Goal: Transaction & Acquisition: Purchase product/service

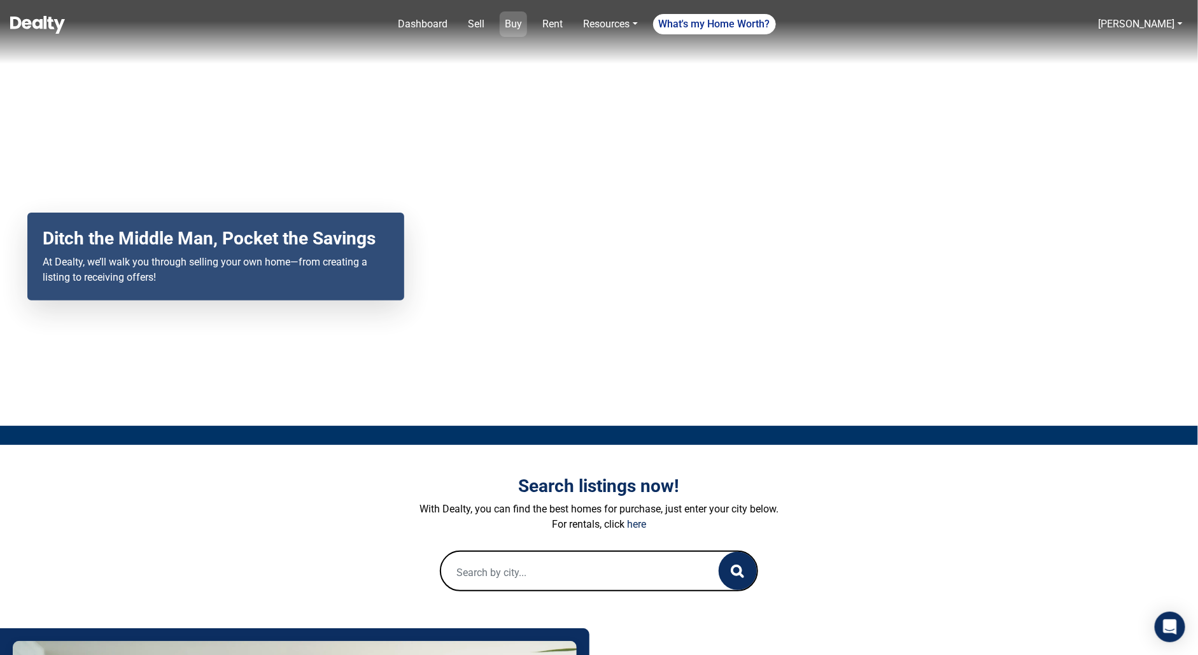
click at [518, 32] on link "Buy" at bounding box center [513, 23] width 27 height 25
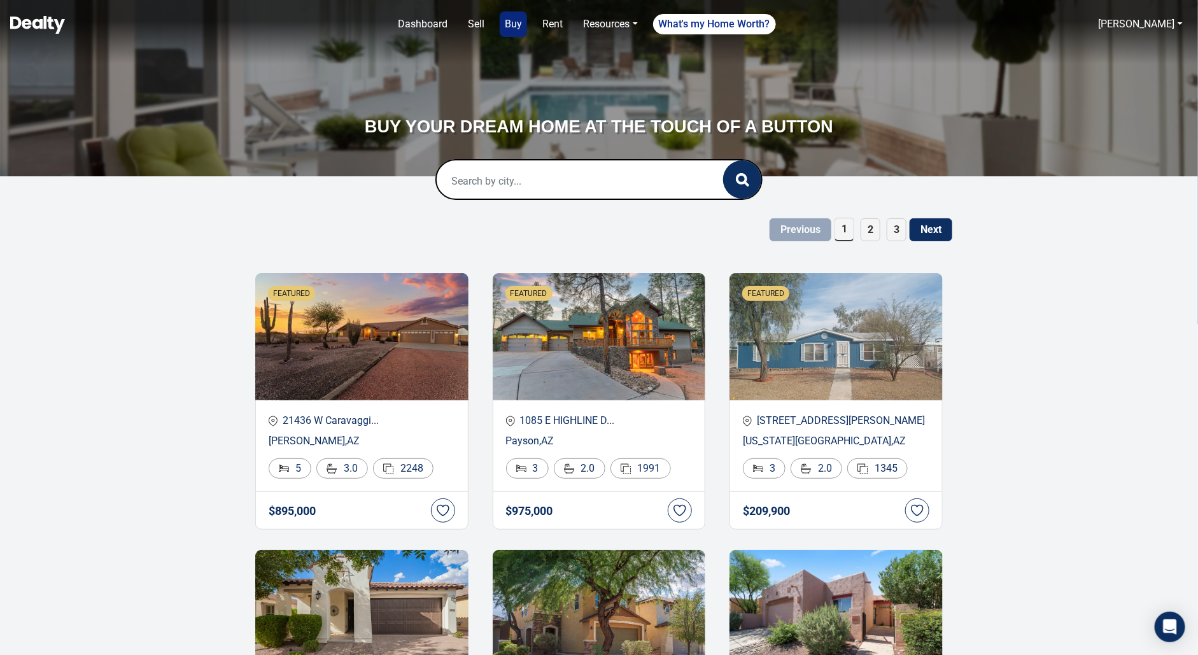
click at [547, 165] on input "text" at bounding box center [567, 180] width 260 height 41
click at [559, 225] on div "[GEOGRAPHIC_DATA], [GEOGRAPHIC_DATA], [GEOGRAPHIC_DATA]" at bounding box center [599, 231] width 305 height 41
type input "[GEOGRAPHIC_DATA], [GEOGRAPHIC_DATA], [GEOGRAPHIC_DATA]"
click at [739, 179] on icon "button" at bounding box center [742, 179] width 13 height 13
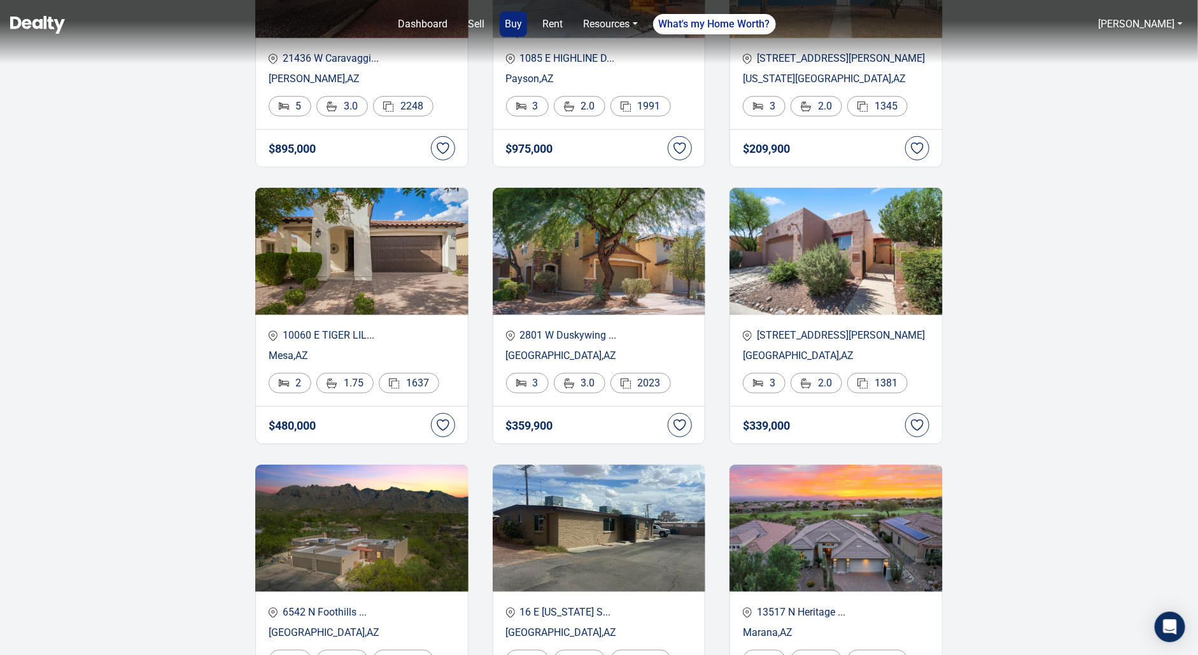
scroll to position [134, 0]
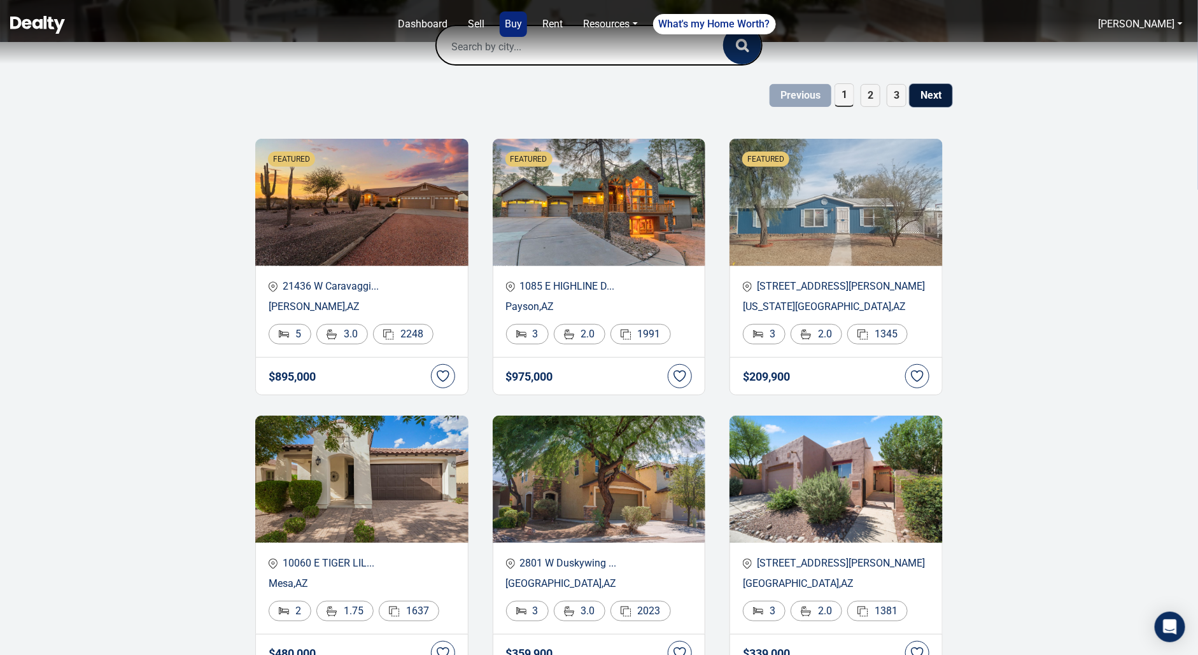
click at [938, 93] on button "Next" at bounding box center [930, 95] width 43 height 23
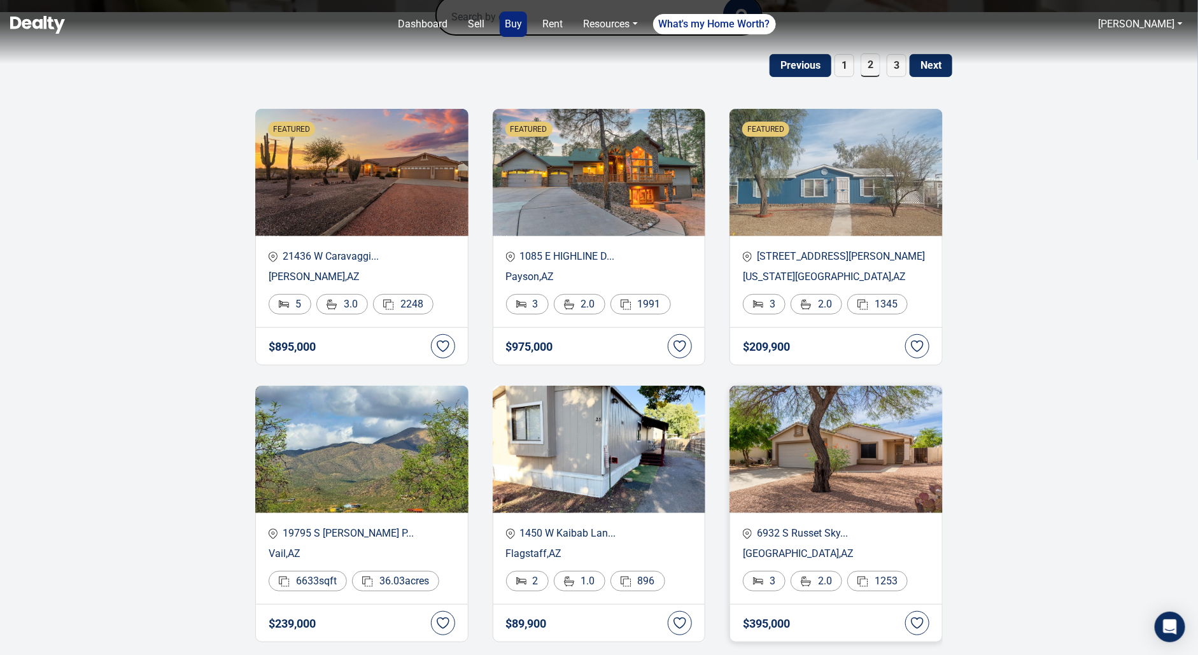
scroll to position [46, 0]
